Goal: Task Accomplishment & Management: Complete application form

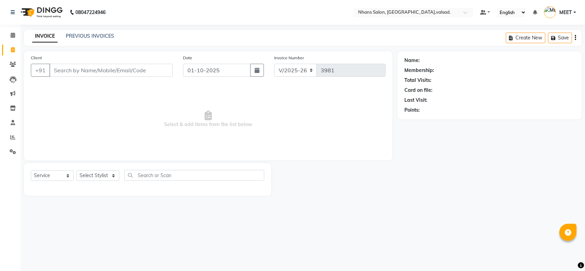
select select "3706"
select select "service"
click at [93, 173] on select "Select Stylist [PERSON_NAME] DIVYA [PERSON_NAME] [PERSON_NAME] MEET OWAIS PALAK…" at bounding box center [97, 175] width 43 height 11
select select "37208"
click at [76, 170] on select "Select Stylist [PERSON_NAME] DIVYA [PERSON_NAME] [PERSON_NAME] MEET OWAIS PALAK…" at bounding box center [97, 175] width 43 height 11
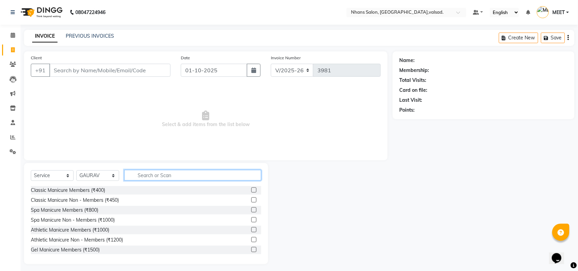
click at [173, 173] on input "text" at bounding box center [192, 175] width 137 height 11
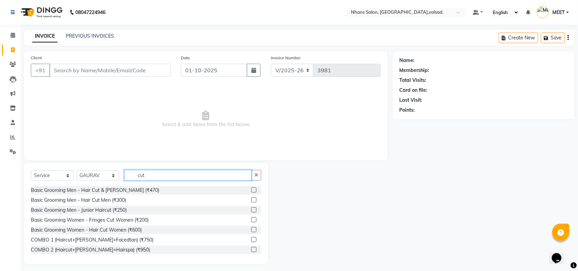
type input "cut"
click at [252, 189] on label at bounding box center [254, 189] width 5 height 5
click at [252, 189] on input "checkbox" at bounding box center [254, 190] width 4 height 4
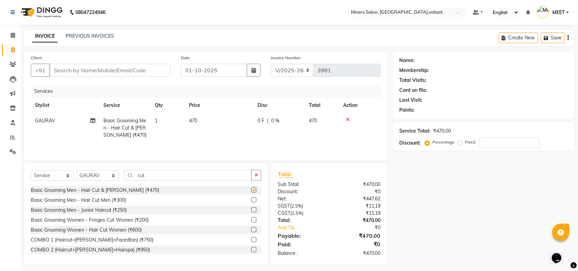
checkbox input "false"
